Goal: Check status

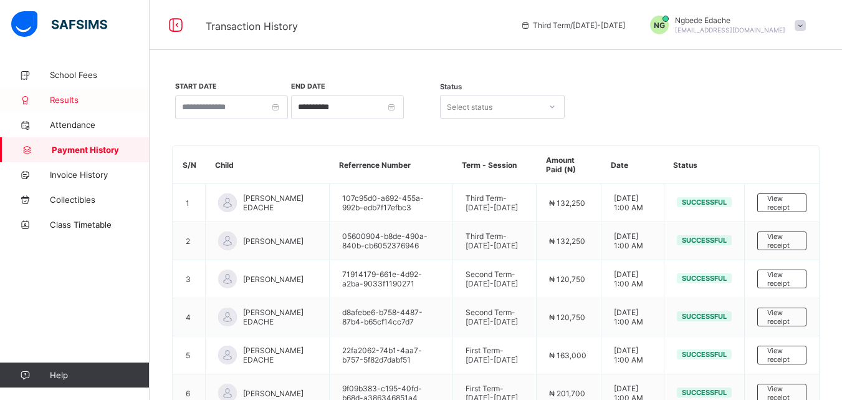
click at [79, 103] on span "Results" at bounding box center [100, 100] width 100 height 10
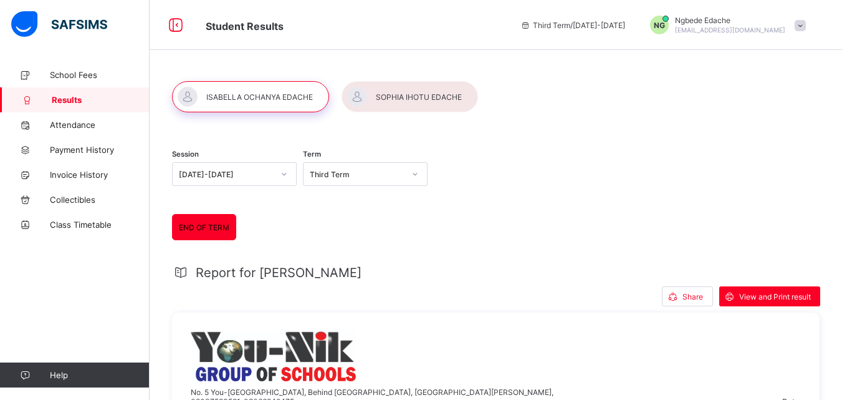
click at [255, 84] on div at bounding box center [250, 96] width 157 height 31
click at [783, 301] on div "View and Print result" at bounding box center [770, 296] width 101 height 20
click at [770, 298] on span "View and Print result" at bounding box center [775, 296] width 72 height 9
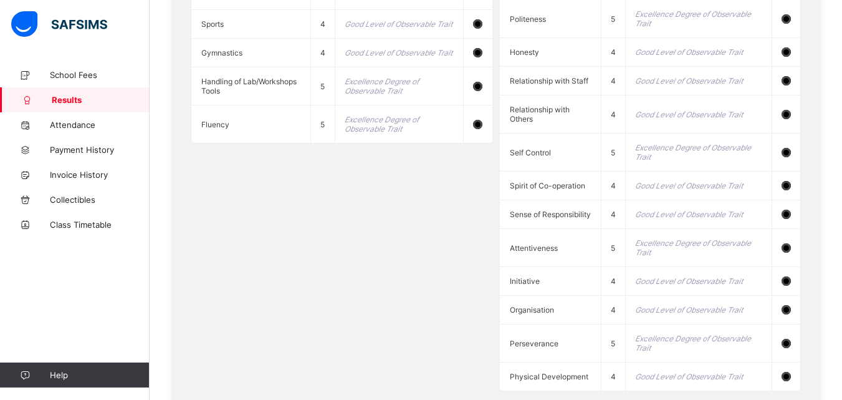
scroll to position [1488, 0]
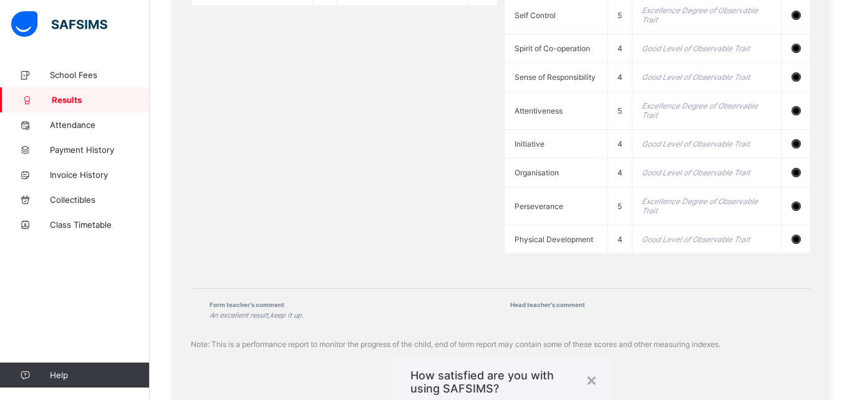
drag, startPoint x: 849, startPoint y: 45, endPoint x: 823, endPoint y: 317, distance: 273.0
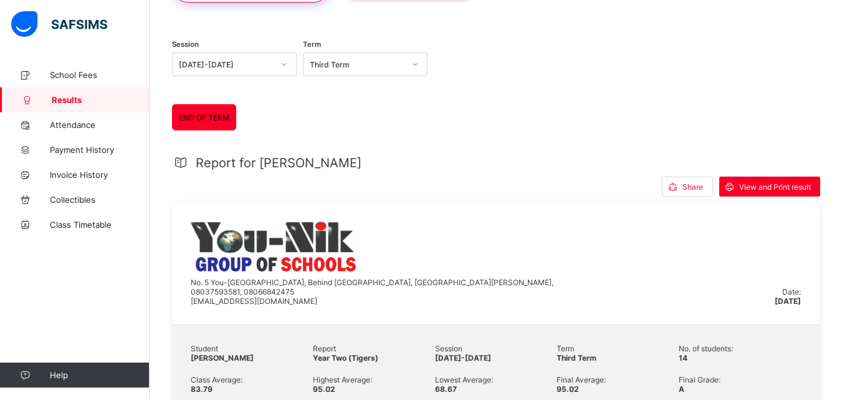
scroll to position [91, 0]
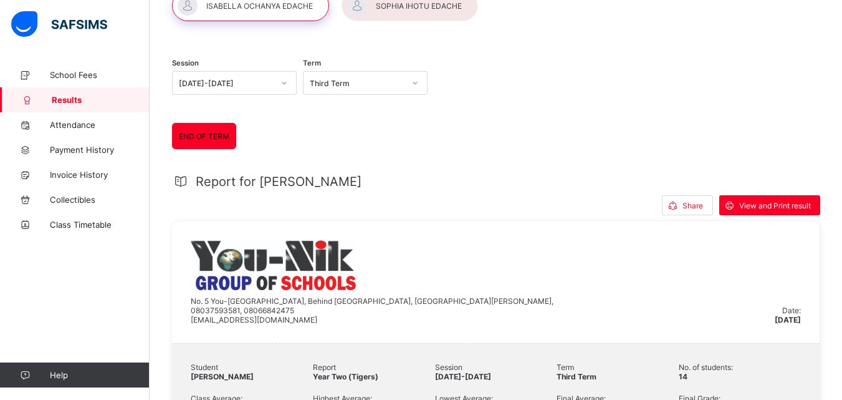
click at [452, 4] on div at bounding box center [410, 5] width 137 height 31
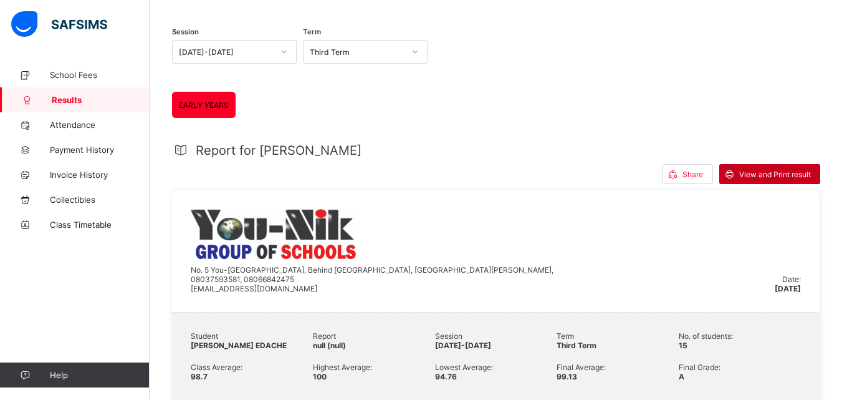
click at [784, 184] on div "View and Print result" at bounding box center [770, 174] width 101 height 20
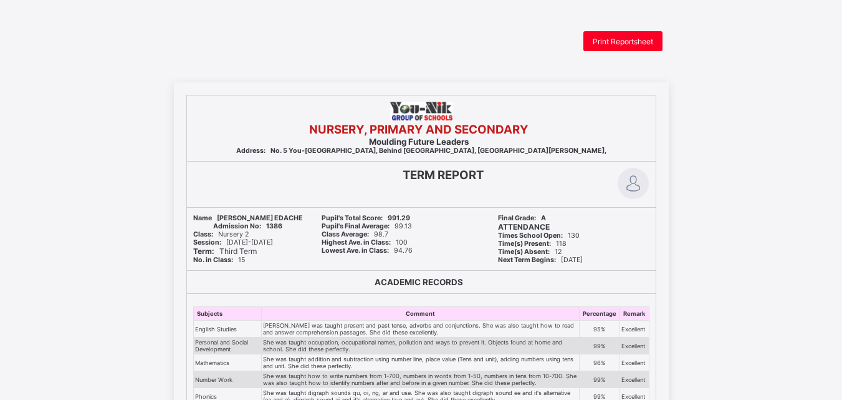
click at [541, 61] on div "Print Reportsheet NURSERY, PRIMARY AND SECONDARY Moulding Future Leaders Addres…" at bounding box center [421, 402] width 842 height 743
